Goal: Check status: Check status

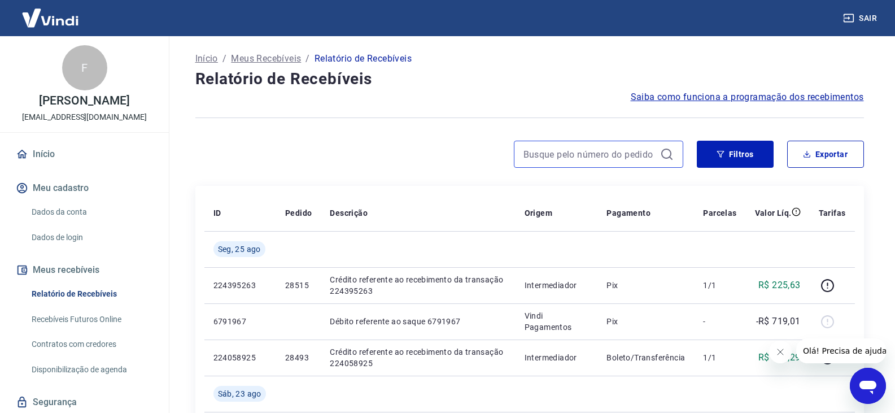
click at [615, 160] on input at bounding box center [589, 154] width 132 height 17
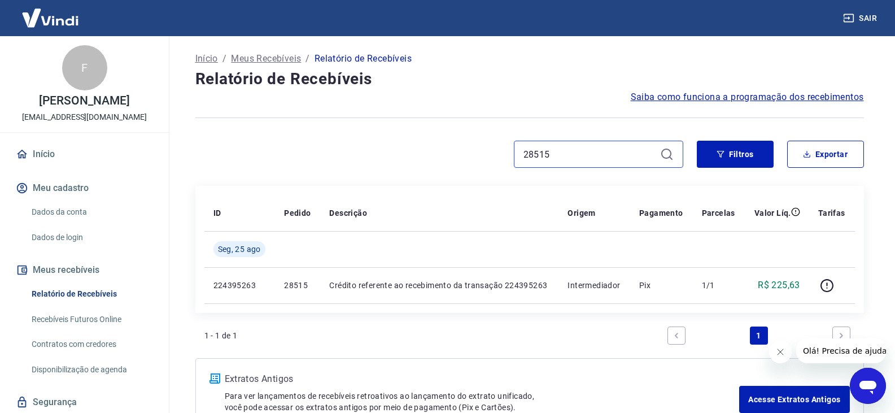
click at [621, 149] on input "28515" at bounding box center [589, 154] width 132 height 17
click at [629, 144] on div "28503" at bounding box center [598, 154] width 169 height 27
click at [624, 150] on input "28503" at bounding box center [589, 154] width 132 height 17
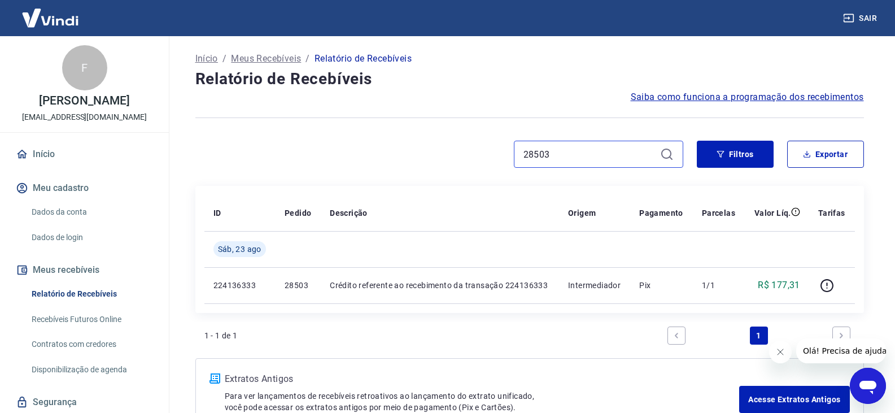
click at [624, 150] on input "28503" at bounding box center [589, 154] width 132 height 17
click at [624, 150] on input "28499" at bounding box center [589, 154] width 132 height 17
click at [626, 152] on input "28481" at bounding box center [589, 154] width 132 height 17
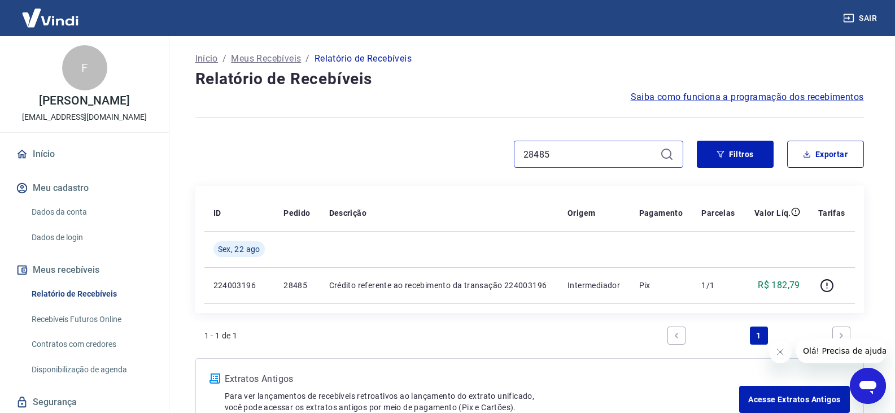
click at [626, 152] on input "28485" at bounding box center [589, 154] width 132 height 17
click at [626, 152] on input "28487" at bounding box center [589, 154] width 132 height 17
type input "28491"
